Goal: Navigation & Orientation: Go to known website

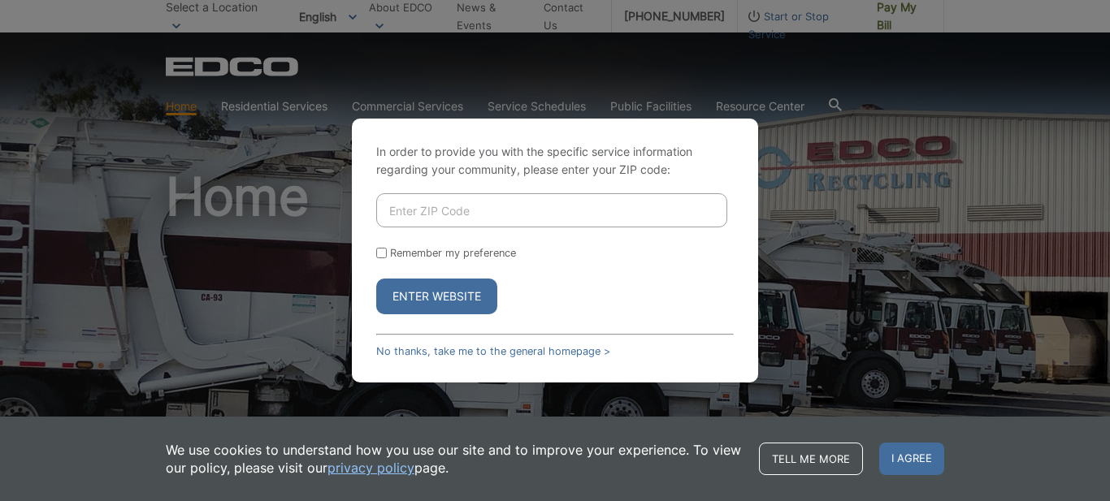
click at [299, 98] on div "In order to provide you with the specific service information regarding your co…" at bounding box center [555, 250] width 1110 height 501
drag, startPoint x: 525, startPoint y: 414, endPoint x: 631, endPoint y: 437, distance: 108.2
click at [525, 415] on div "In order to provide you with the specific service information regarding your co…" at bounding box center [555, 250] width 1110 height 501
click at [911, 458] on span "I agree" at bounding box center [911, 459] width 65 height 33
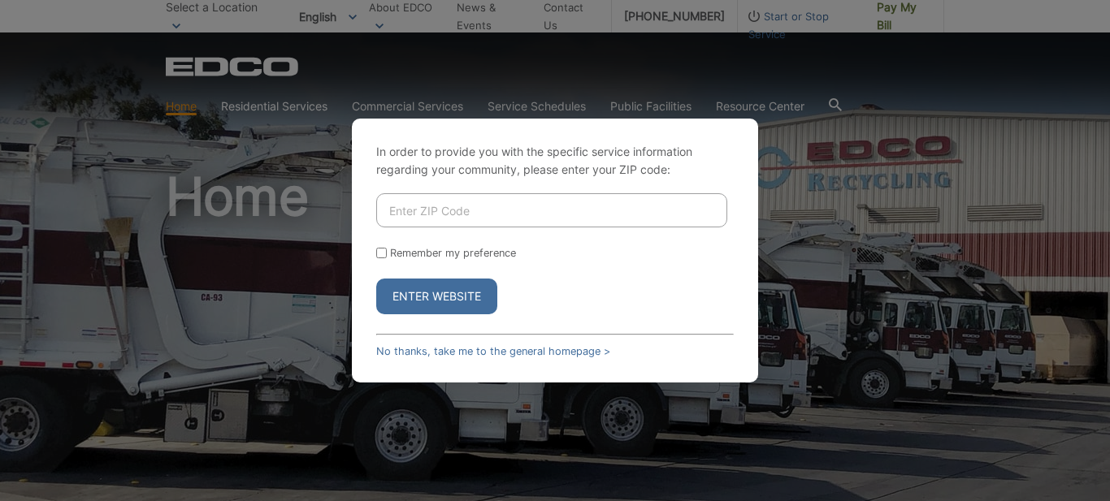
click at [477, 291] on button "Enter Website" at bounding box center [436, 297] width 121 height 36
click at [498, 210] on input "Enter ZIP Code" at bounding box center [551, 210] width 351 height 34
type input "42113"
click at [480, 291] on button "Enter Website" at bounding box center [436, 297] width 121 height 36
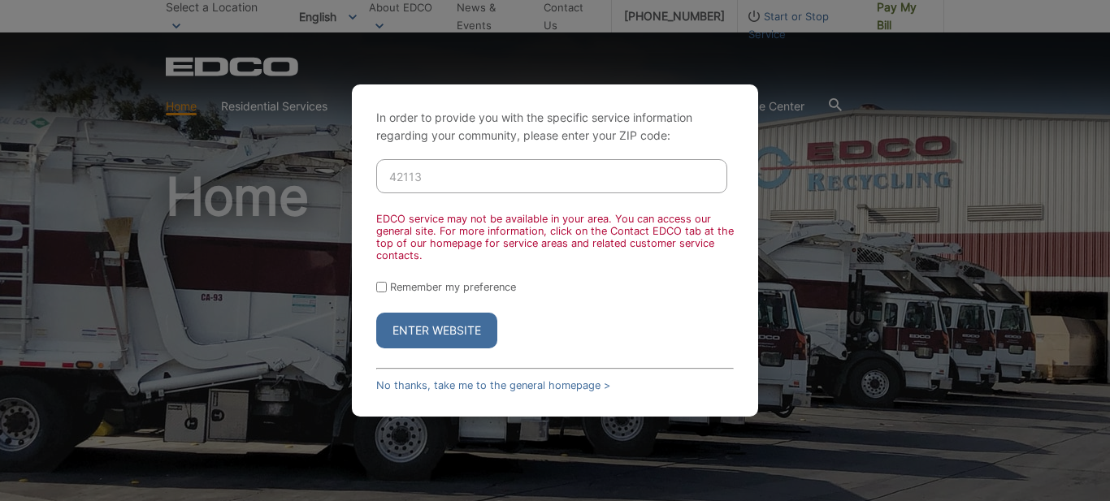
drag, startPoint x: 518, startPoint y: 178, endPoint x: 292, endPoint y: 164, distance: 227.1
click at [292, 164] on div "In order to provide you with the specific service information regarding your co…" at bounding box center [555, 250] width 1110 height 501
click at [442, 395] on div "In order to provide you with the specific service information regarding your co…" at bounding box center [555, 251] width 406 height 332
click at [443, 386] on link "No thanks, take me to the general homepage >" at bounding box center [493, 386] width 234 height 12
